Goal: Navigation & Orientation: Find specific page/section

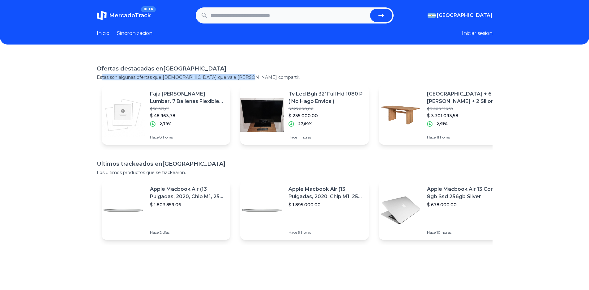
drag, startPoint x: 104, startPoint y: 76, endPoint x: 242, endPoint y: 78, distance: 138.8
click at [242, 78] on p "Estas son algunas ofertas que [DEMOGRAPHIC_DATA] que vale [PERSON_NAME] compart…" at bounding box center [295, 77] width 396 height 6
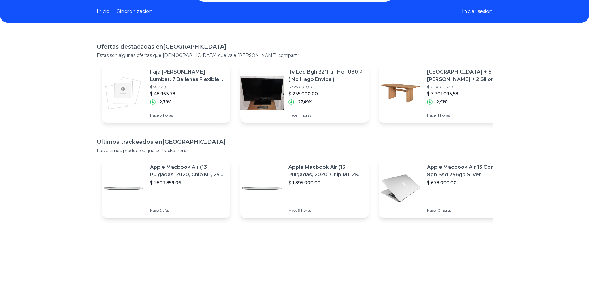
scroll to position [62, 0]
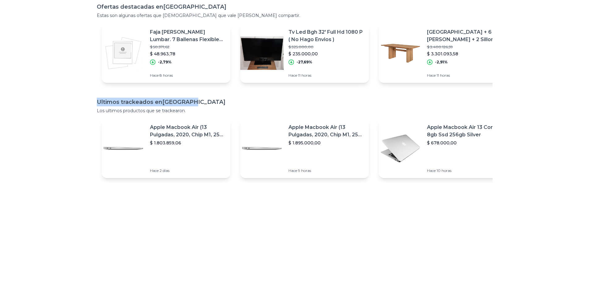
drag, startPoint x: 176, startPoint y: 104, endPoint x: 196, endPoint y: 104, distance: 19.8
click at [196, 104] on div "Ofertas destacadas en [GEOGRAPHIC_DATA] Estas son algunas ofertas que [DEMOGRAP…" at bounding box center [294, 138] width 589 height 290
drag, startPoint x: 98, startPoint y: 113, endPoint x: 188, endPoint y: 111, distance: 89.4
click at [192, 111] on div "Ofertas destacadas en [GEOGRAPHIC_DATA] Estas son algunas ofertas que [DEMOGRAP…" at bounding box center [294, 138] width 589 height 290
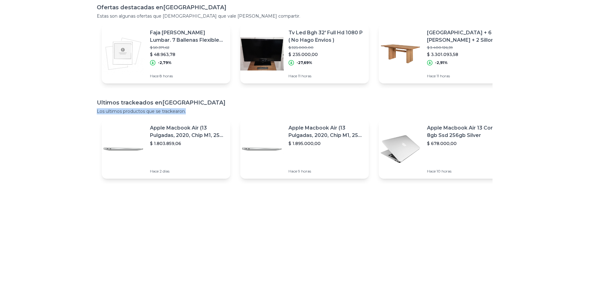
scroll to position [0, 0]
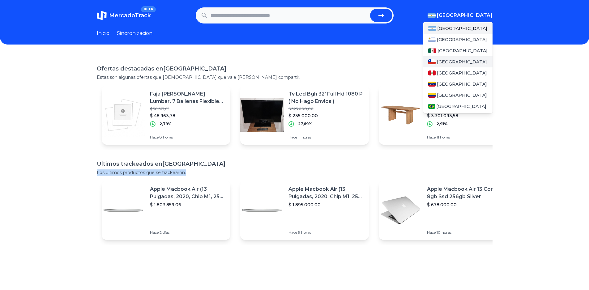
click at [453, 60] on div "[GEOGRAPHIC_DATA]" at bounding box center [457, 61] width 69 height 11
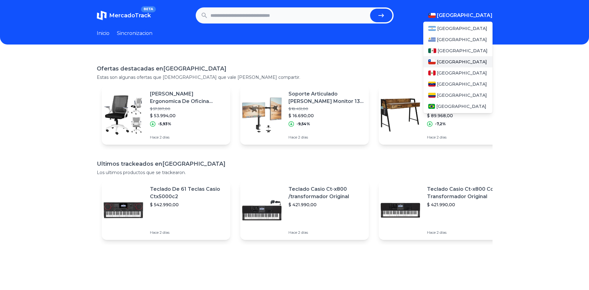
click at [482, 14] on span "[GEOGRAPHIC_DATA]" at bounding box center [465, 15] width 56 height 7
click at [450, 51] on span "[GEOGRAPHIC_DATA]" at bounding box center [462, 51] width 50 height 6
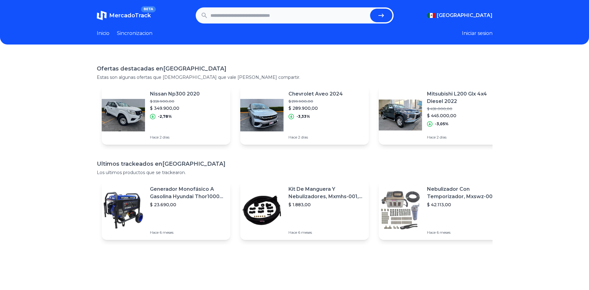
click at [318, 65] on h1 "Ofertas destacadas en [GEOGRAPHIC_DATA]" at bounding box center [295, 68] width 396 height 9
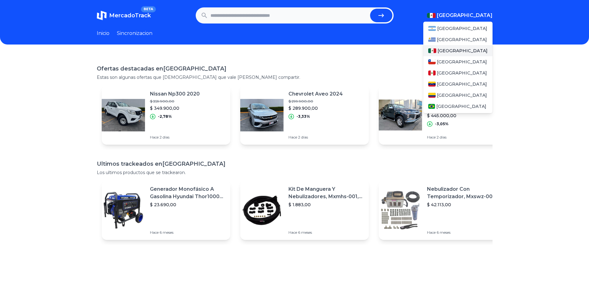
click at [476, 16] on button "[GEOGRAPHIC_DATA]" at bounding box center [460, 15] width 66 height 7
click at [448, 104] on span "[GEOGRAPHIC_DATA]" at bounding box center [461, 106] width 50 height 6
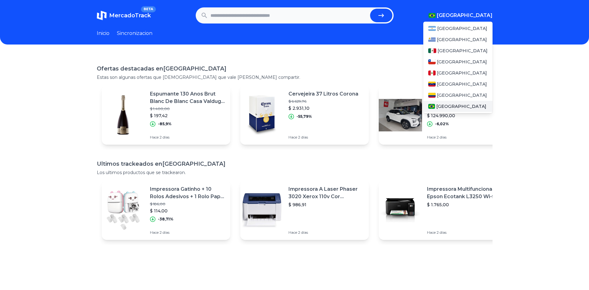
click at [484, 15] on span "[GEOGRAPHIC_DATA]" at bounding box center [465, 15] width 56 height 7
click at [457, 38] on span "[GEOGRAPHIC_DATA]" at bounding box center [462, 39] width 50 height 6
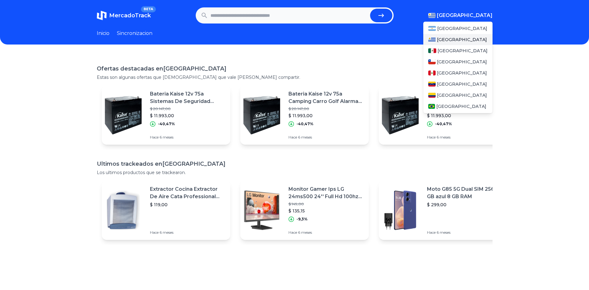
click at [478, 17] on span "[GEOGRAPHIC_DATA]" at bounding box center [465, 15] width 56 height 7
click at [465, 32] on div "[GEOGRAPHIC_DATA]" at bounding box center [457, 28] width 69 height 11
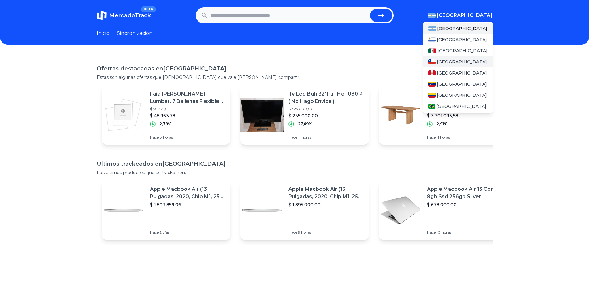
click at [454, 63] on div "[GEOGRAPHIC_DATA]" at bounding box center [457, 61] width 69 height 11
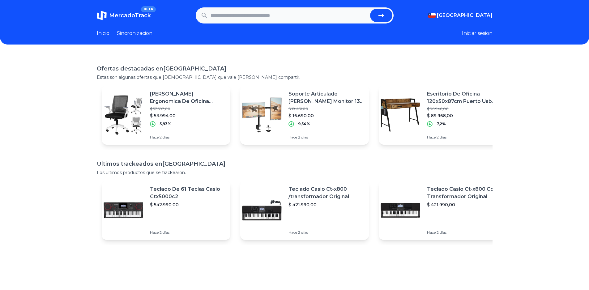
click at [382, 58] on div "Ofertas destacadas en [GEOGRAPHIC_DATA] Estas son algunas ofertas que [DEMOGRAP…" at bounding box center [294, 199] width 589 height 290
